Goal: Task Accomplishment & Management: Manage account settings

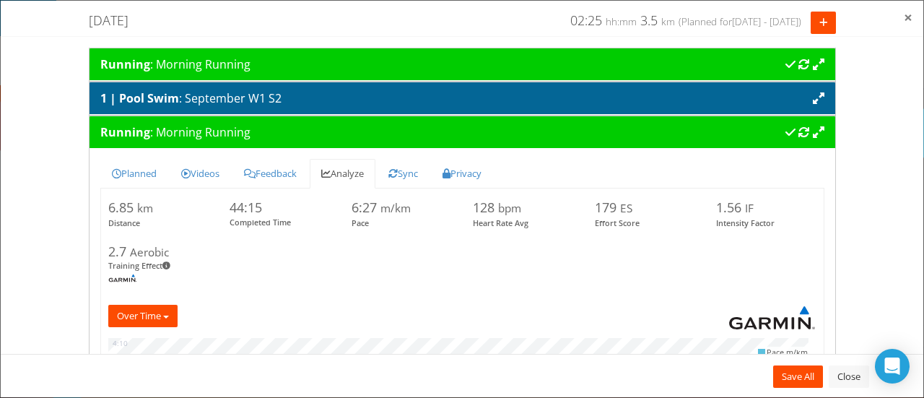
click at [905, 18] on span "×" at bounding box center [908, 17] width 9 height 20
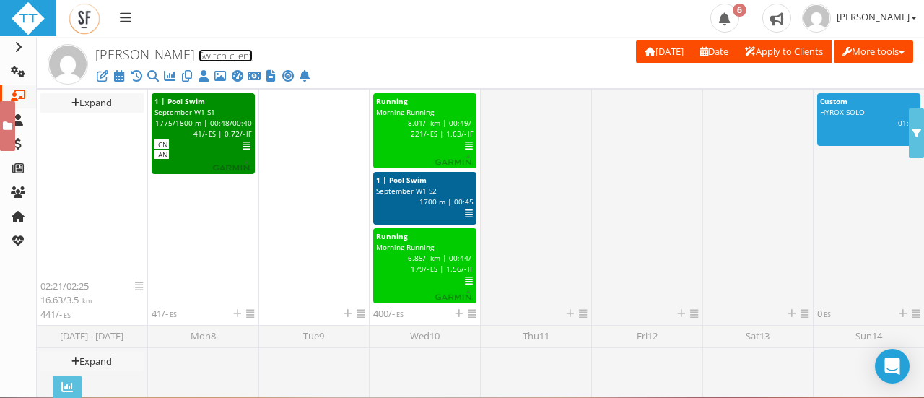
click at [205, 58] on link "Switch client" at bounding box center [226, 55] width 54 height 13
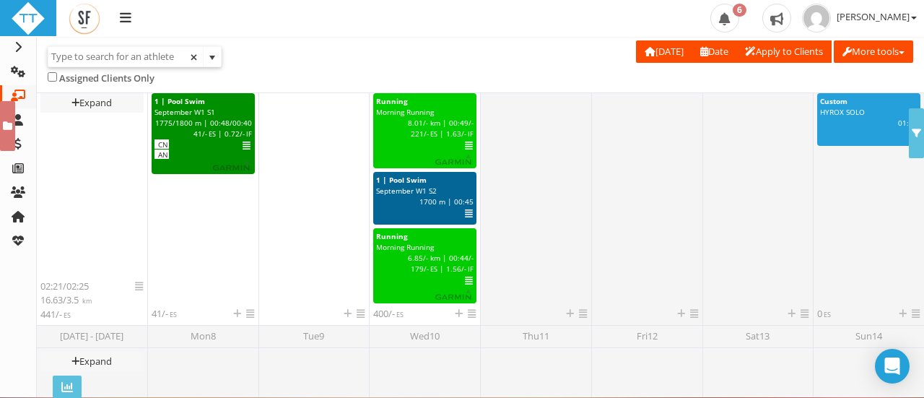
click at [126, 53] on input "text" at bounding box center [125, 56] width 154 height 19
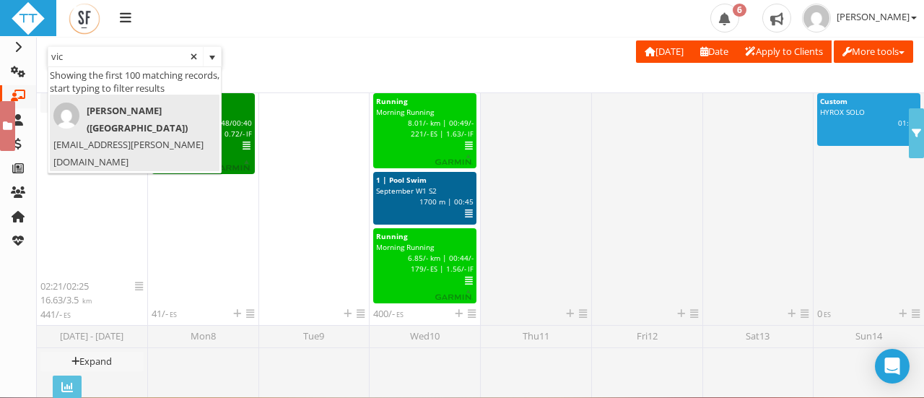
click at [121, 111] on span "[PERSON_NAME] ([GEOGRAPHIC_DATA])" at bounding box center [130, 120] width 154 height 34
type input "[PERSON_NAME] ([GEOGRAPHIC_DATA])"
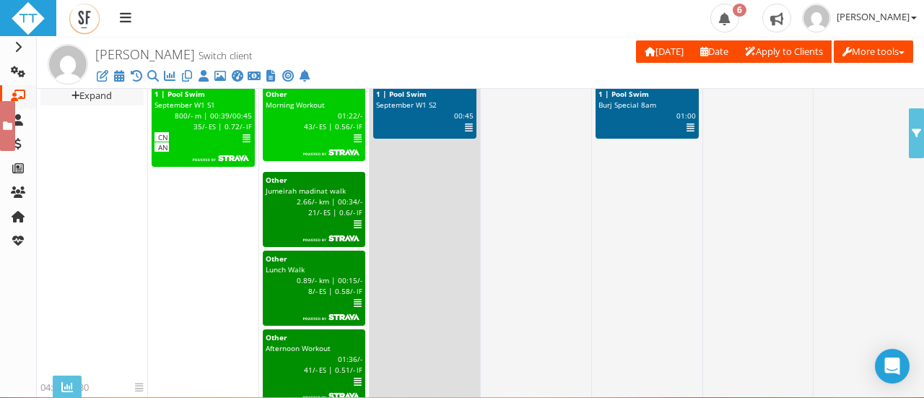
scroll to position [375, 0]
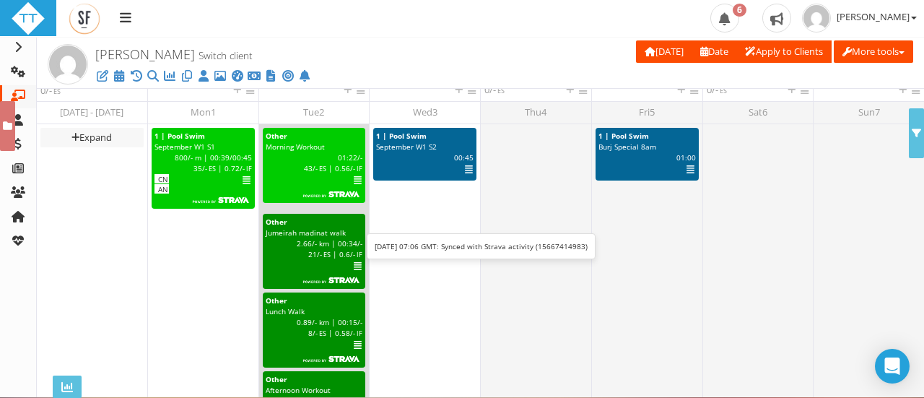
click at [354, 181] on icon at bounding box center [358, 180] width 8 height 1
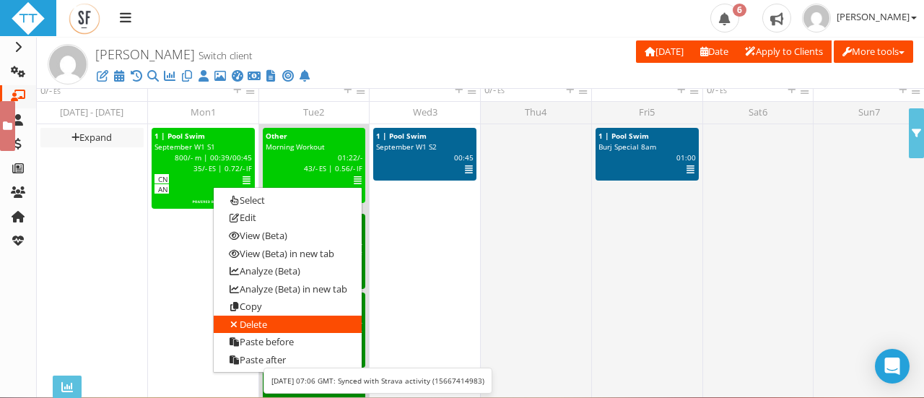
click at [264, 325] on link "Delete" at bounding box center [288, 324] width 148 height 18
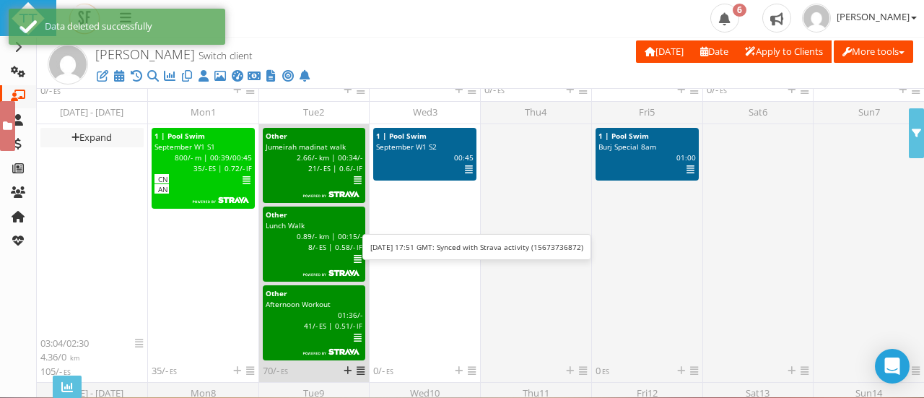
click at [357, 180] on icon at bounding box center [358, 180] width 8 height 1
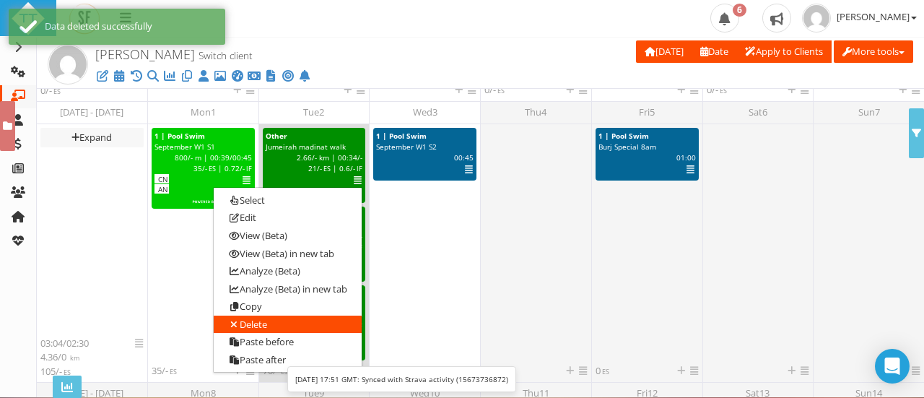
click at [278, 322] on link "Delete" at bounding box center [288, 324] width 148 height 18
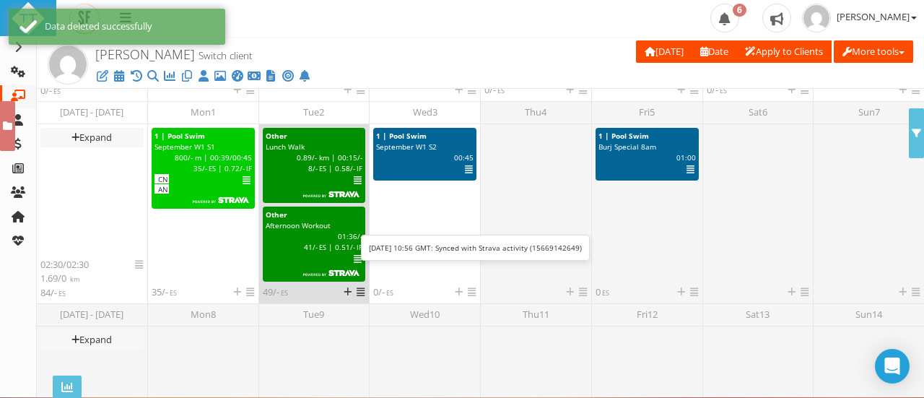
click at [355, 181] on icon at bounding box center [358, 180] width 8 height 1
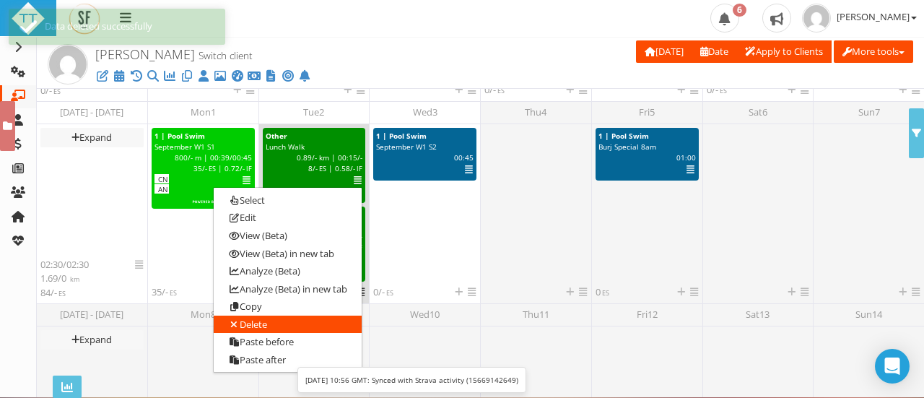
click at [289, 323] on link "Delete" at bounding box center [288, 324] width 148 height 18
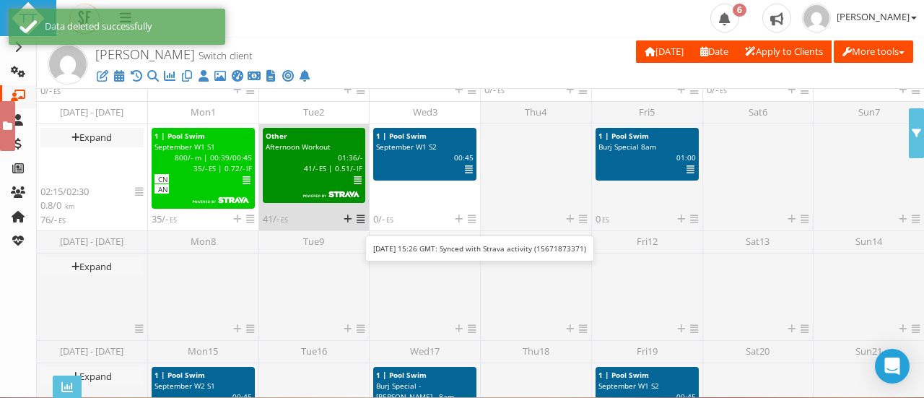
click at [358, 181] on icon at bounding box center [358, 180] width 8 height 1
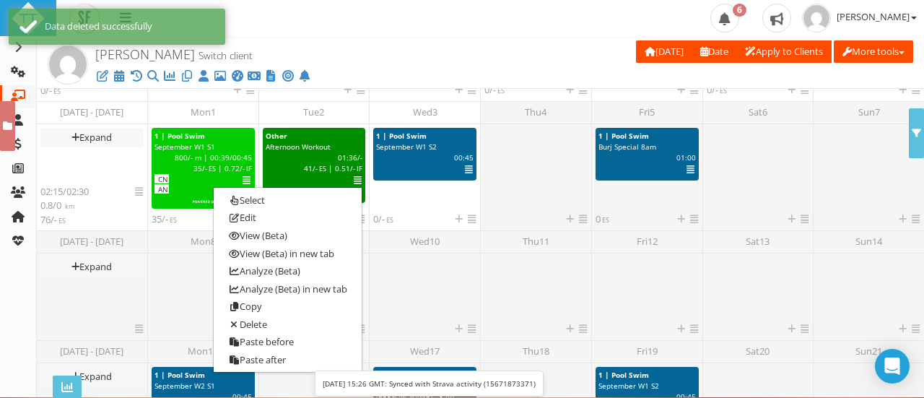
drag, startPoint x: 305, startPoint y: 327, endPoint x: 533, endPoint y: 44, distance: 363.5
click at [305, 327] on link "Delete" at bounding box center [288, 324] width 148 height 18
